Goal: Information Seeking & Learning: Compare options

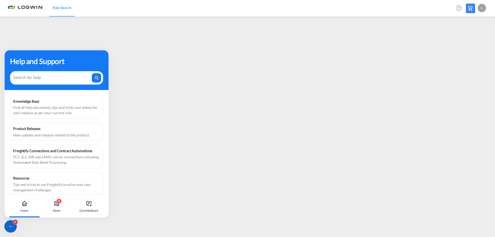
click at [10, 226] on icon at bounding box center [10, 226] width 5 height 5
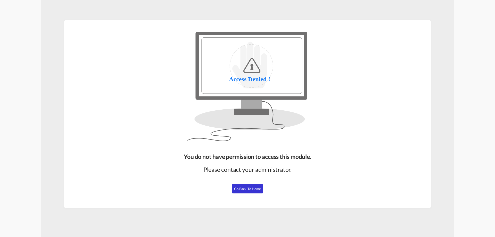
drag, startPoint x: 239, startPoint y: 195, endPoint x: 242, endPoint y: 191, distance: 4.9
click at [240, 193] on div "You do not have permission to access this module. Please contact your administr…" at bounding box center [248, 177] width 132 height 55
click at [242, 191] on span "Go Back to Home" at bounding box center [247, 189] width 27 height 4
